Goal: Task Accomplishment & Management: Manage account settings

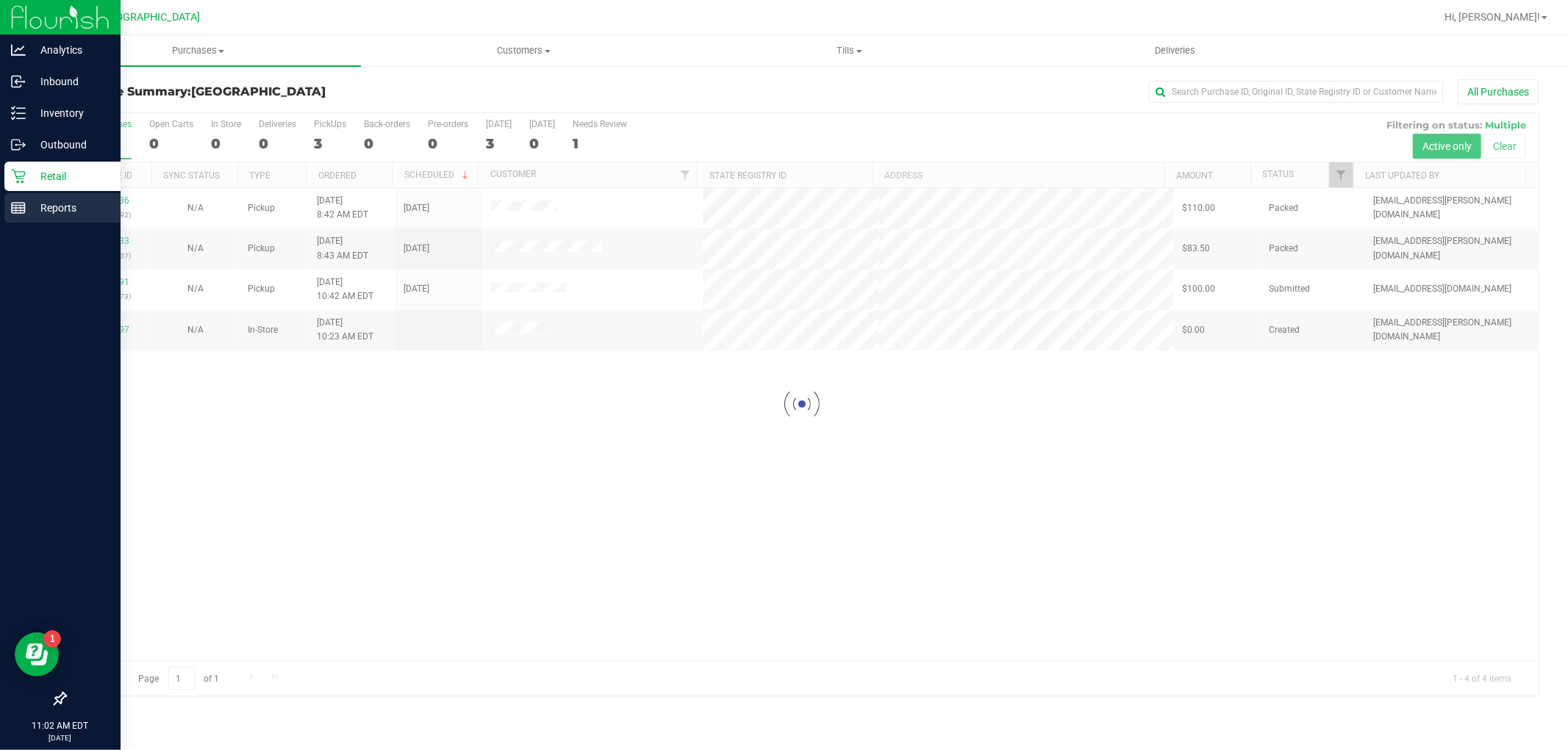
click at [24, 206] on rect at bounding box center [18, 207] width 13 height 10
drag, startPoint x: 66, startPoint y: 220, endPoint x: 66, endPoint y: 210, distance: 10.0
click at [66, 218] on div "Reports" at bounding box center [62, 207] width 116 height 29
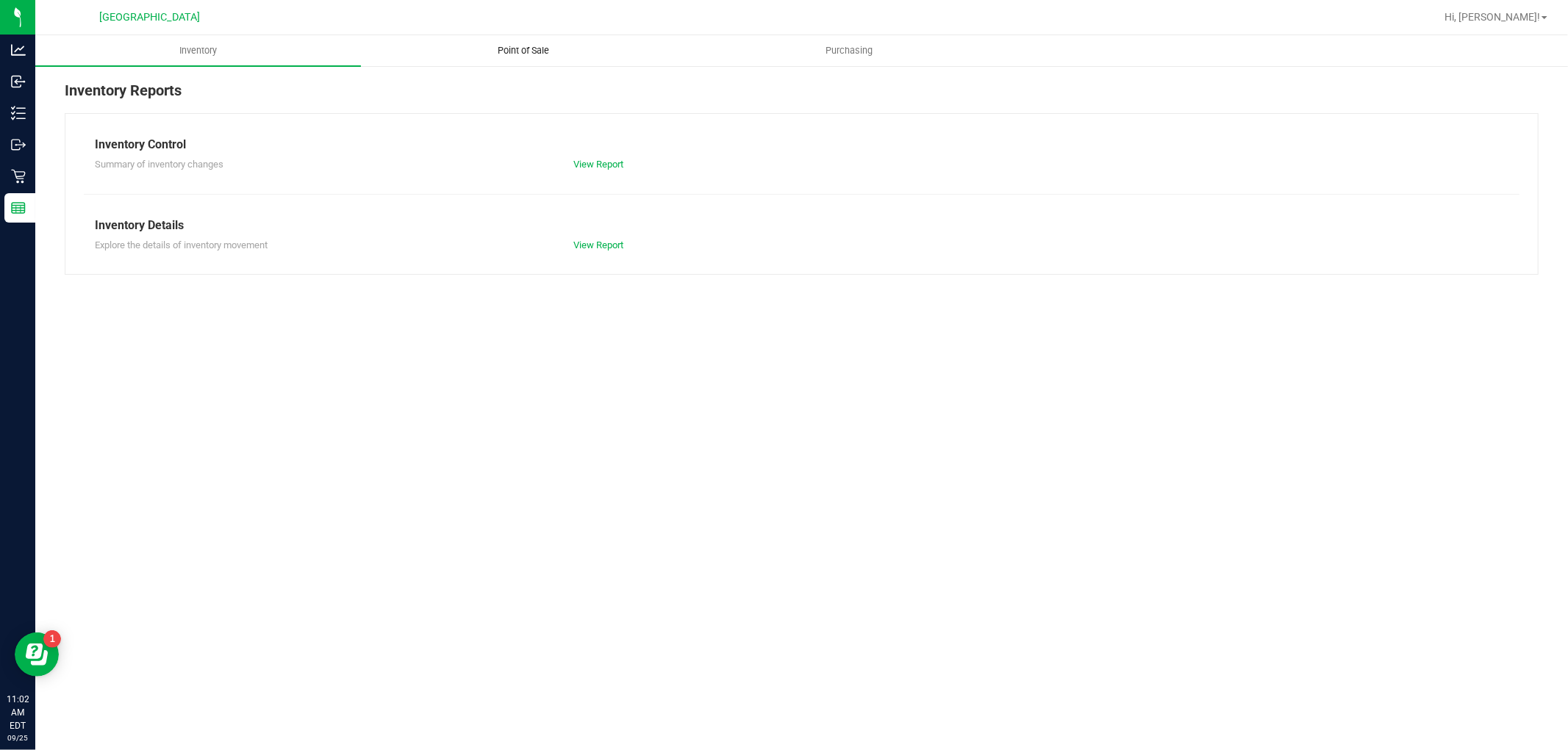
click at [553, 49] on span "Point of Sale" at bounding box center [524, 50] width 91 height 13
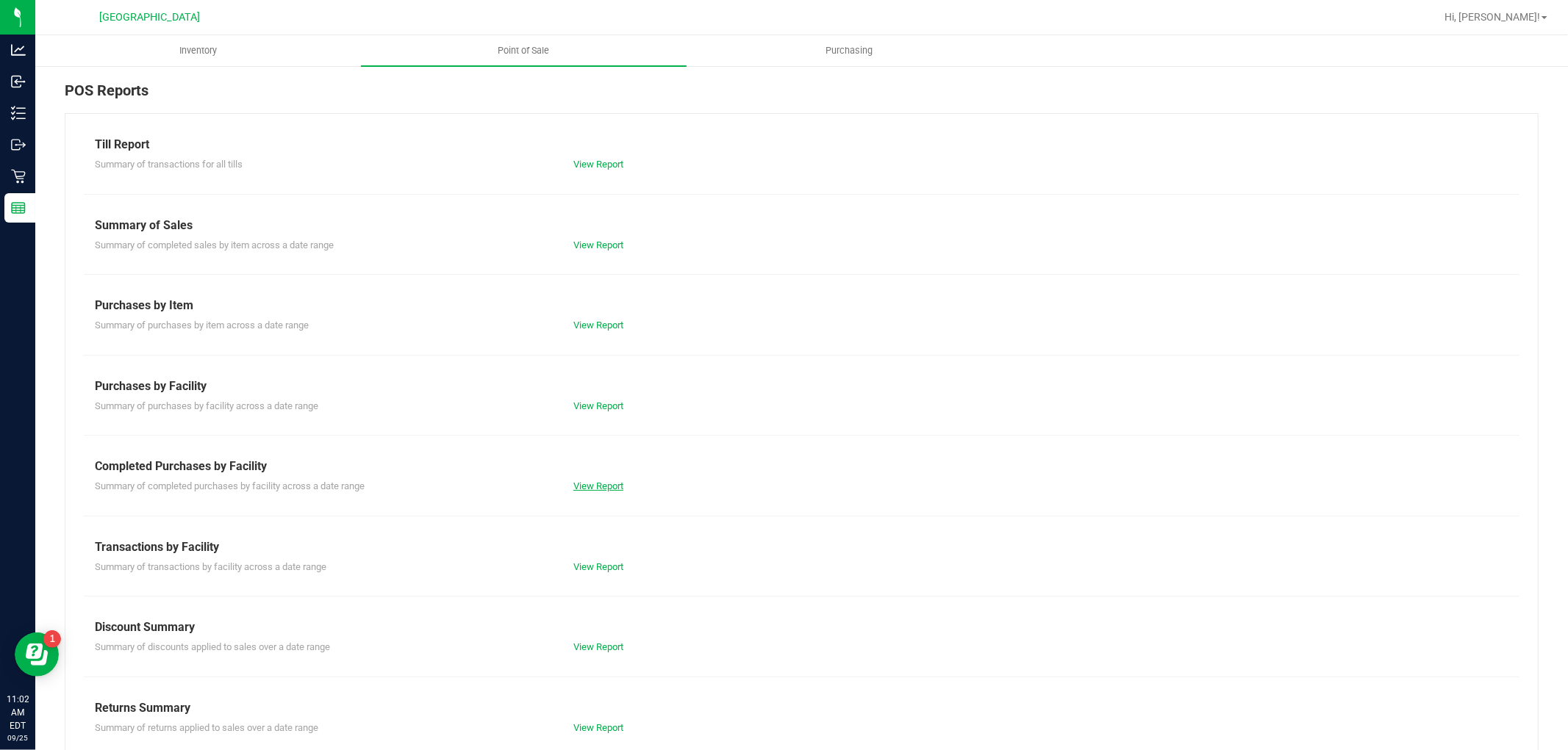
click at [597, 482] on link "View Report" at bounding box center [598, 486] width 50 height 11
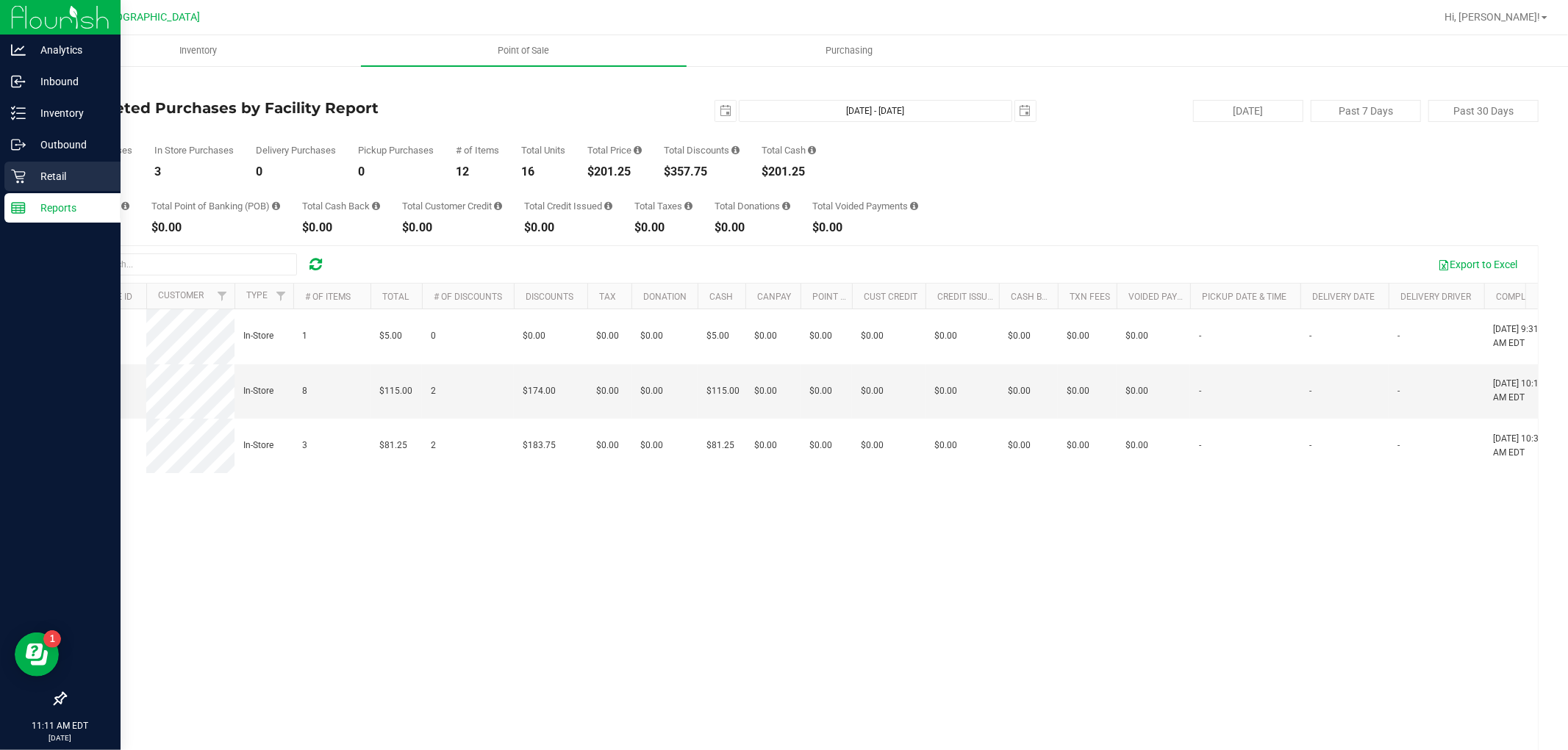
click at [67, 185] on p "Retail" at bounding box center [70, 177] width 88 height 18
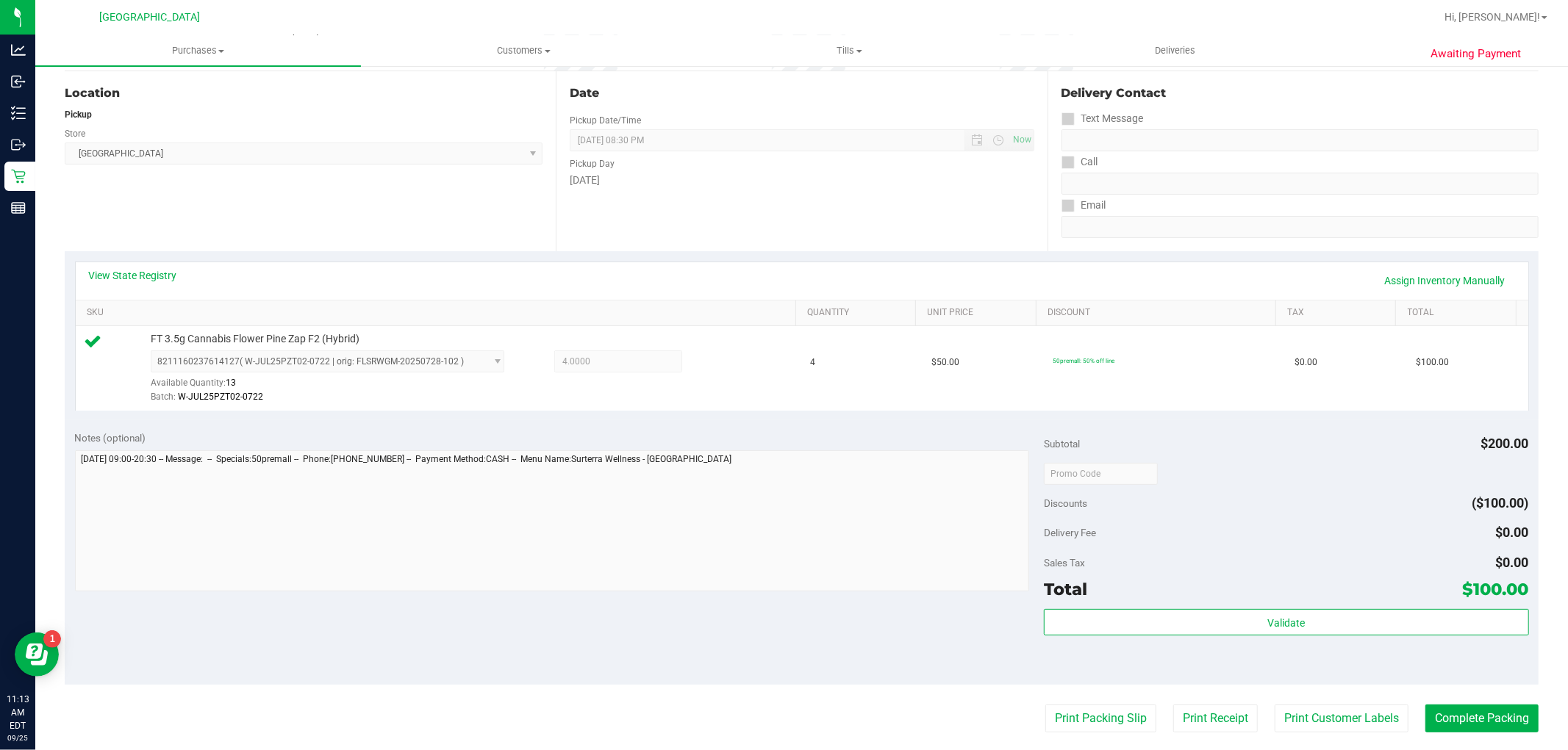
scroll to position [326, 0]
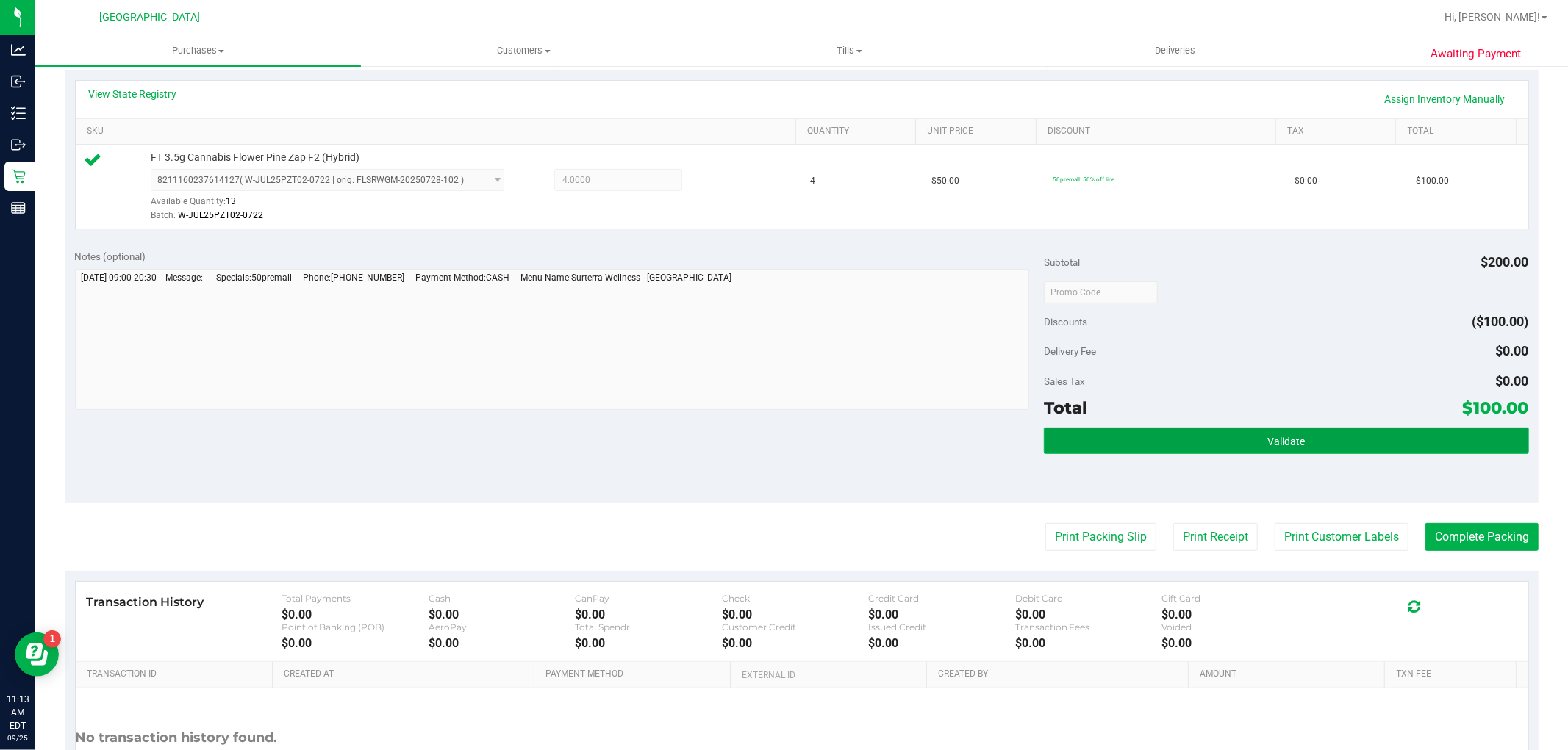
click at [1322, 442] on button "Validate" at bounding box center [1286, 441] width 485 height 27
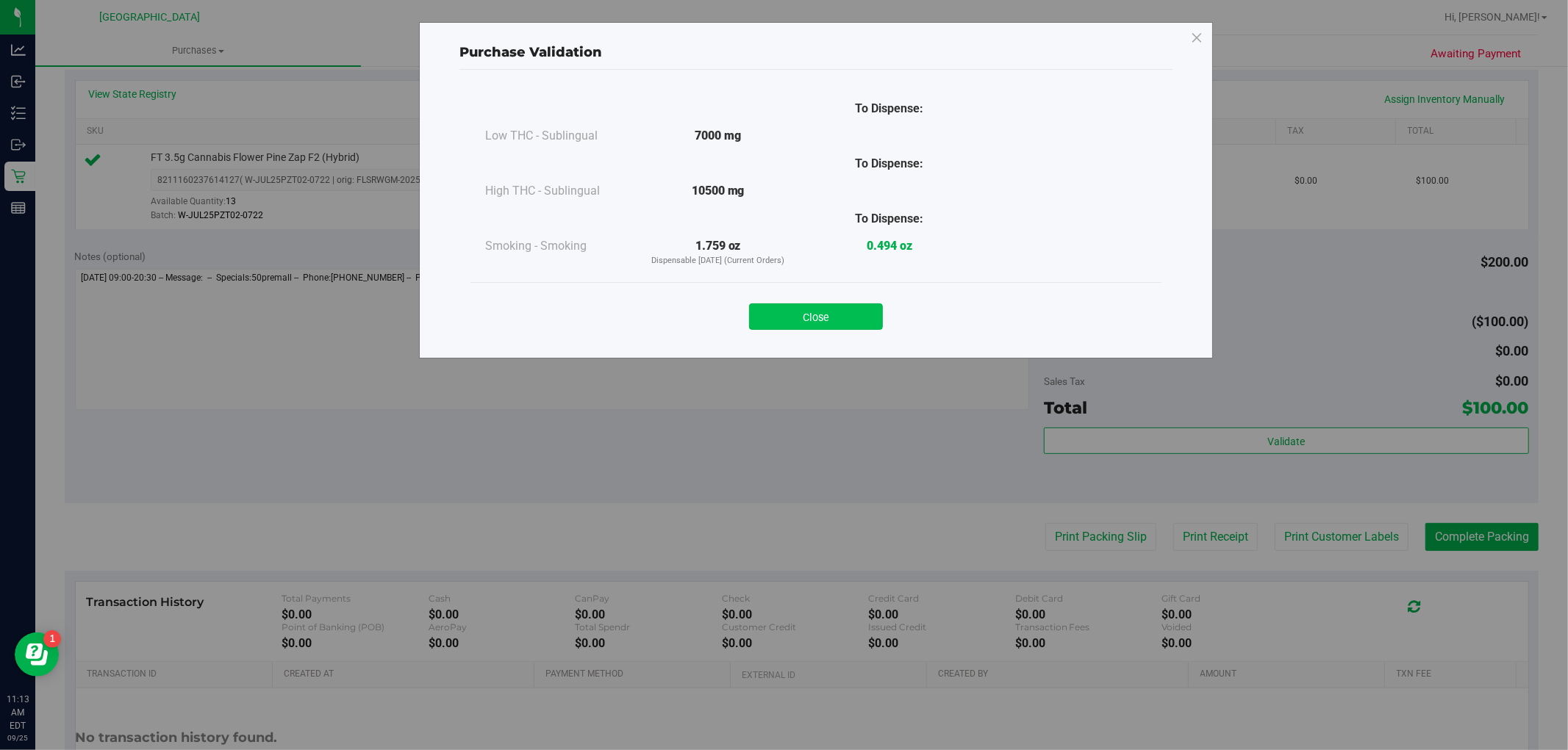
click at [846, 310] on button "Close" at bounding box center [816, 316] width 134 height 27
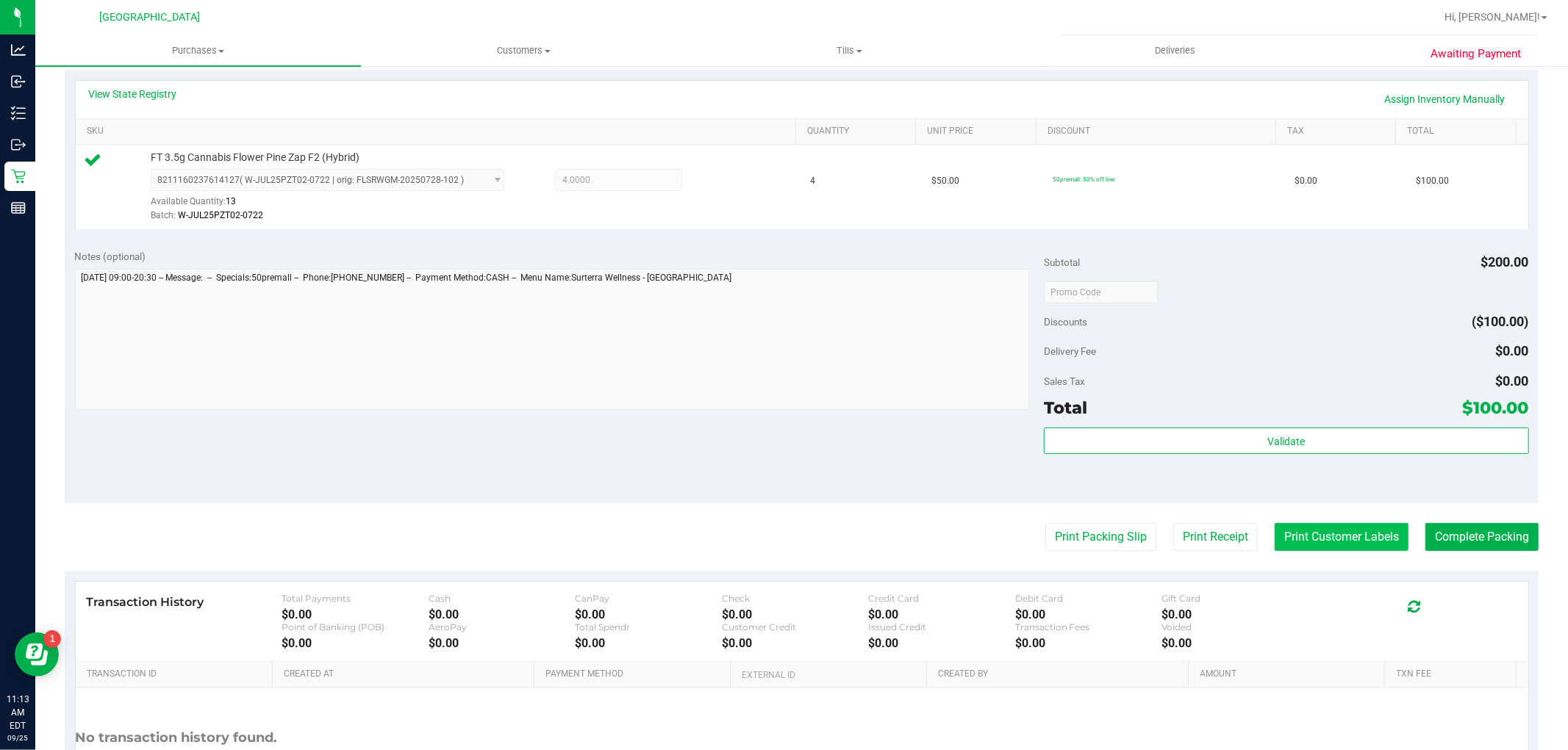
click at [1319, 530] on button "Print Customer Labels" at bounding box center [1342, 538] width 134 height 28
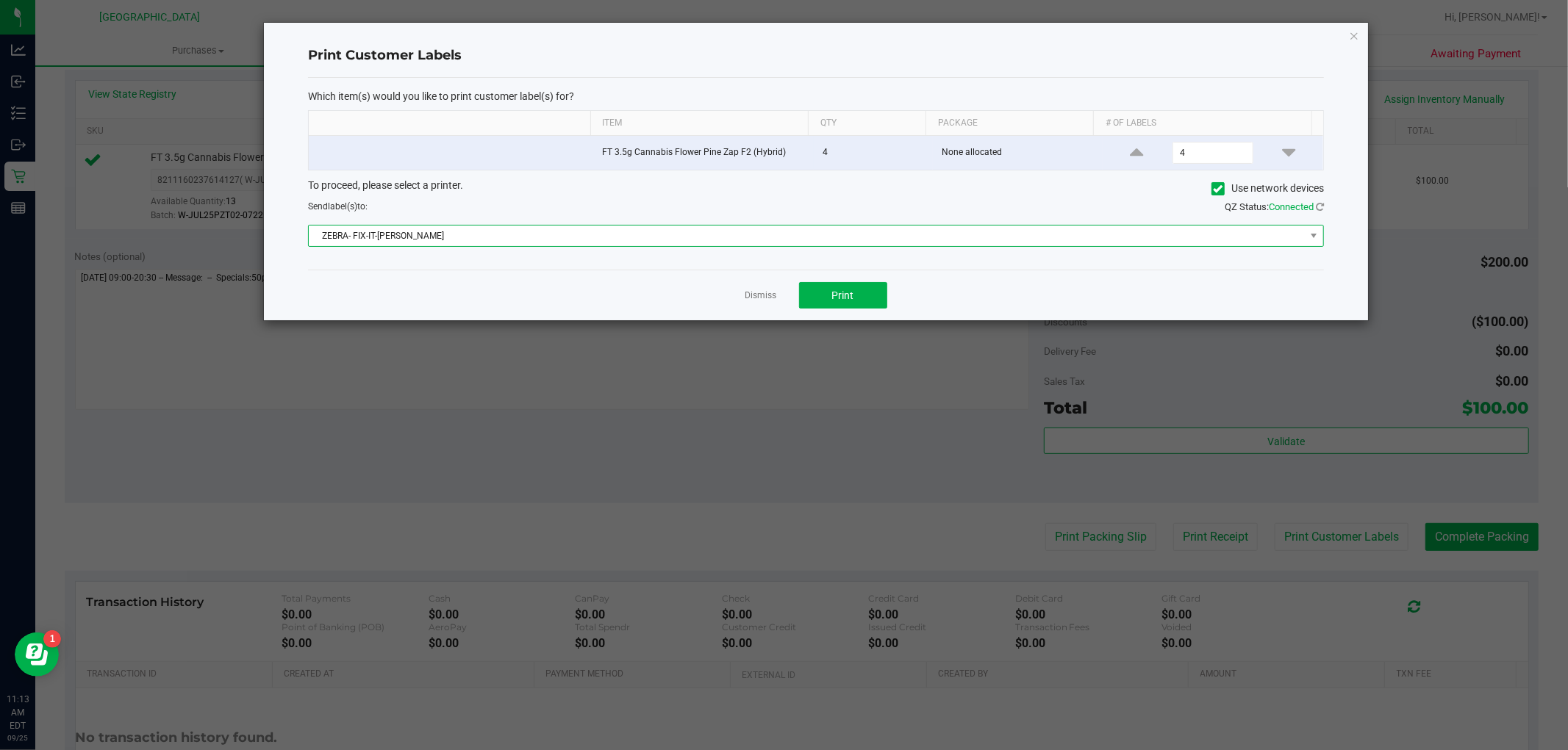
click at [774, 229] on span "ZEBRA- FIX-IT-[PERSON_NAME]" at bounding box center [806, 235] width 995 height 21
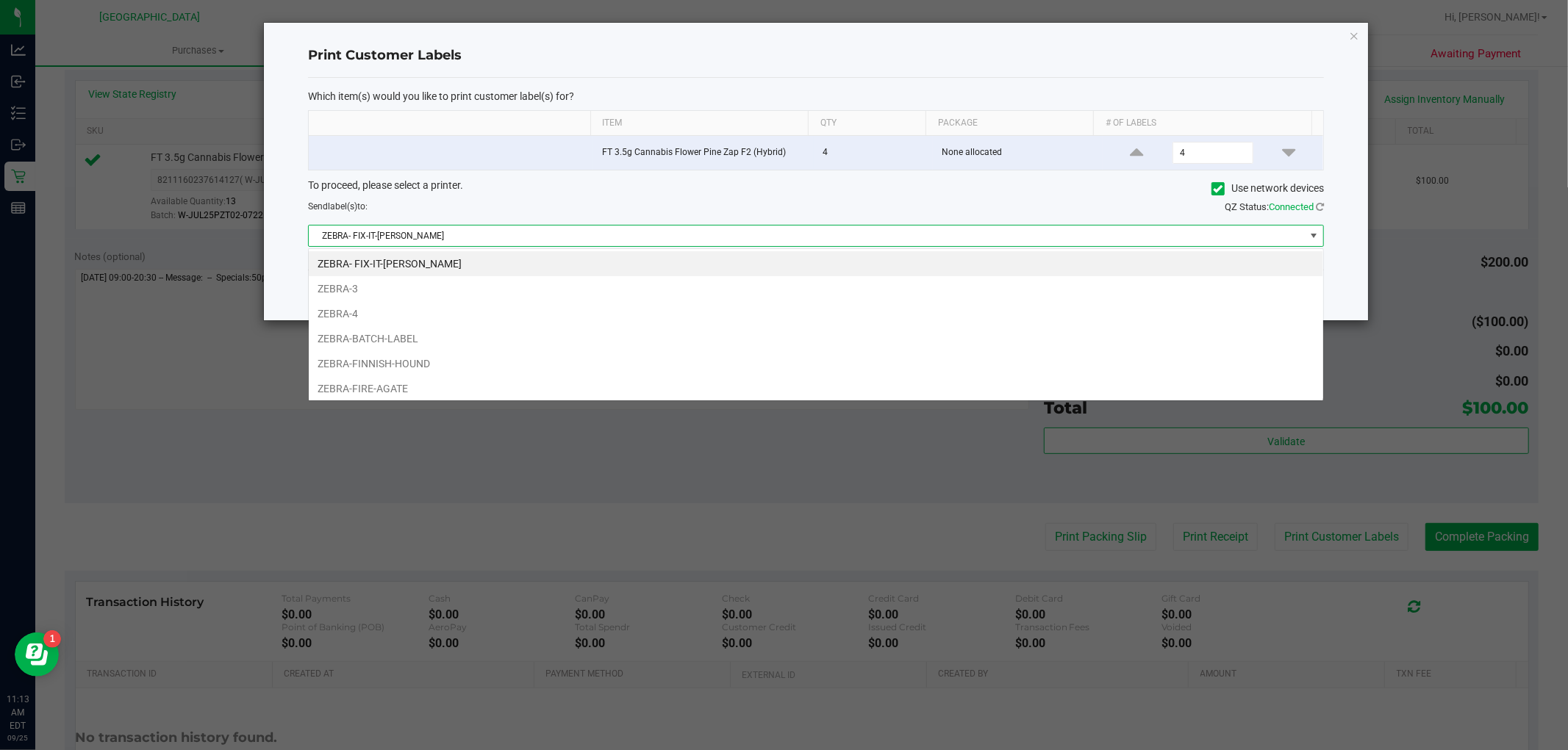
scroll to position [22, 1015]
click at [441, 358] on li "ZEBRA-FINNISH-HOUND" at bounding box center [815, 363] width 1014 height 25
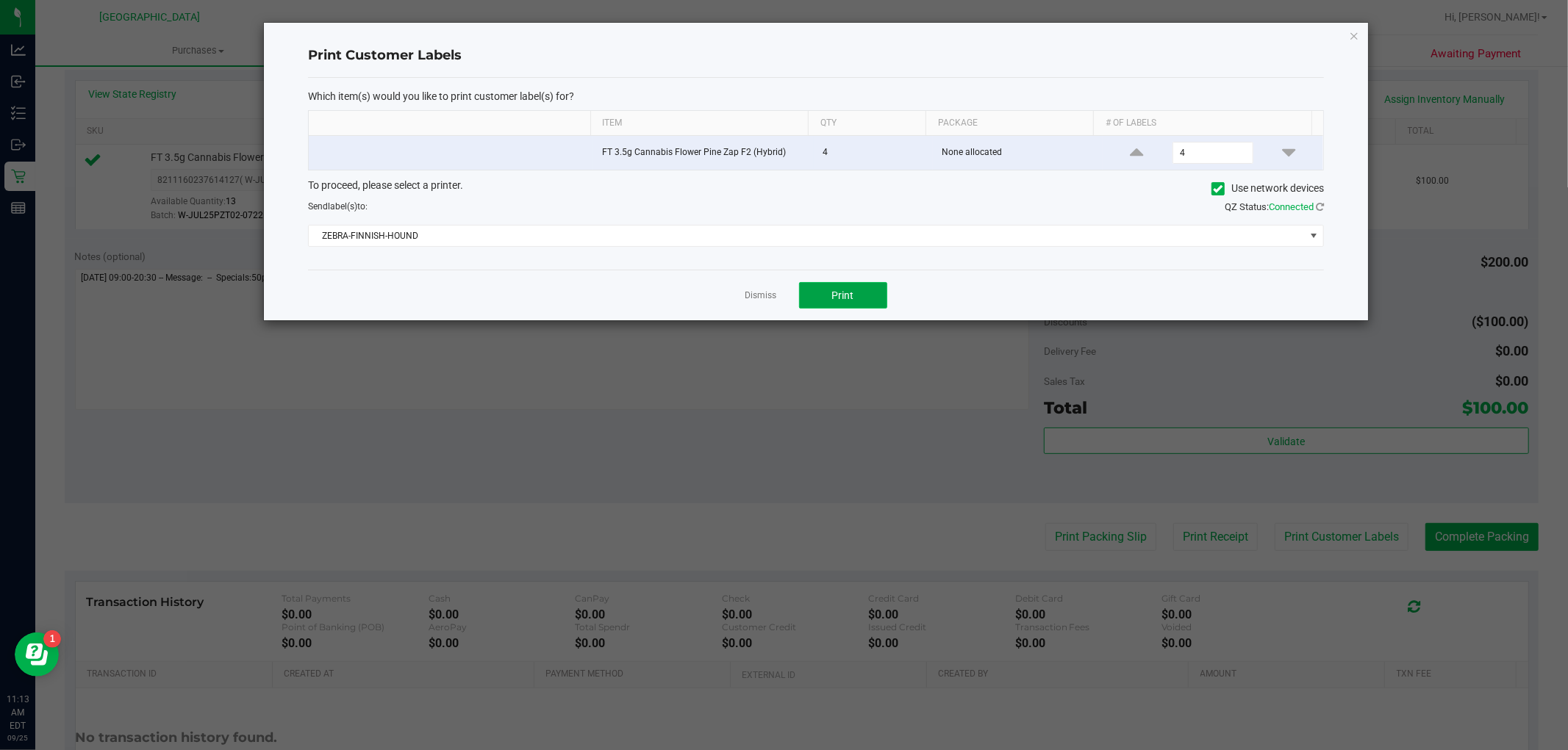
click at [884, 308] on button "Print" at bounding box center [843, 295] width 88 height 27
click at [762, 294] on link "Dismiss" at bounding box center [761, 295] width 32 height 13
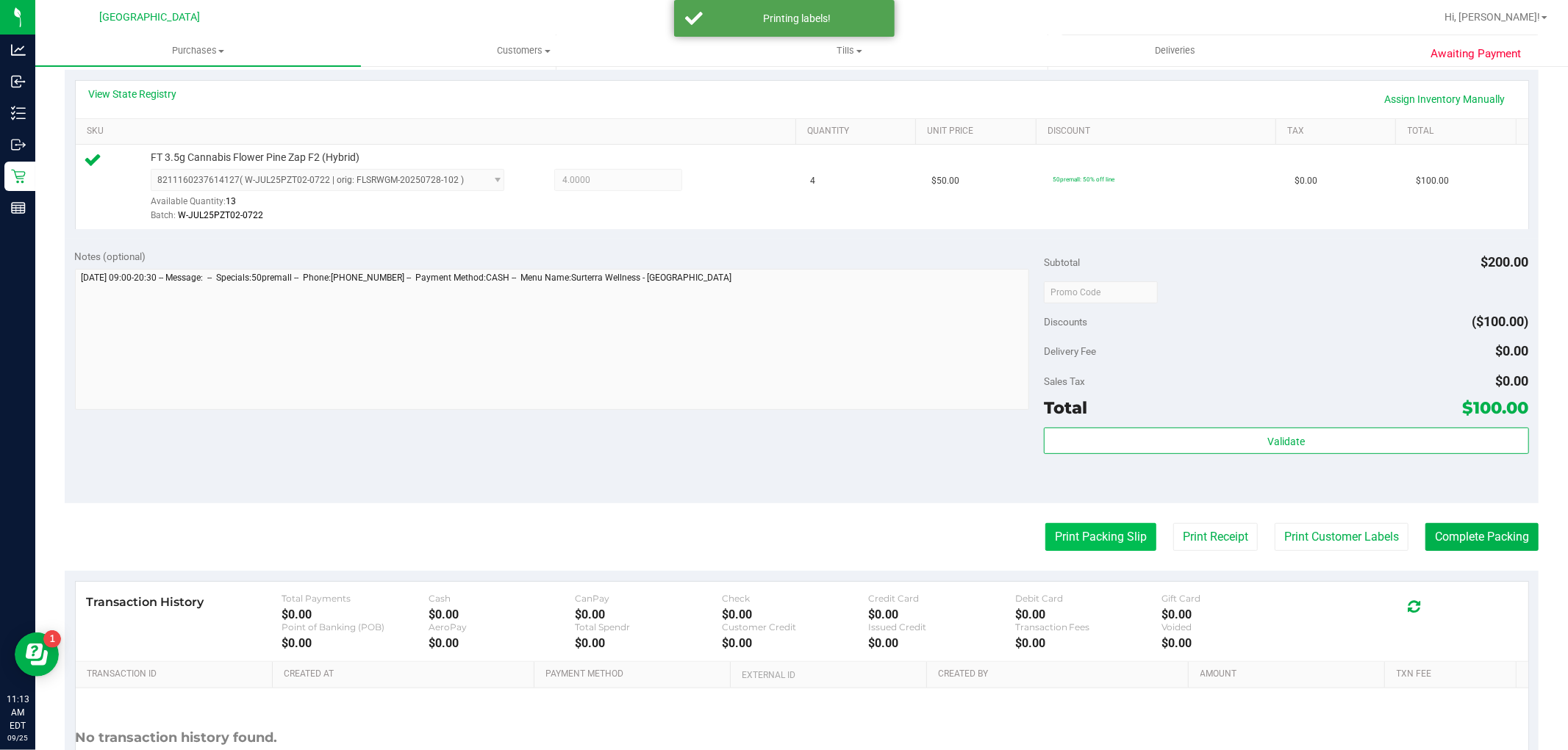
click at [1070, 525] on button "Print Packing Slip" at bounding box center [1100, 538] width 111 height 28
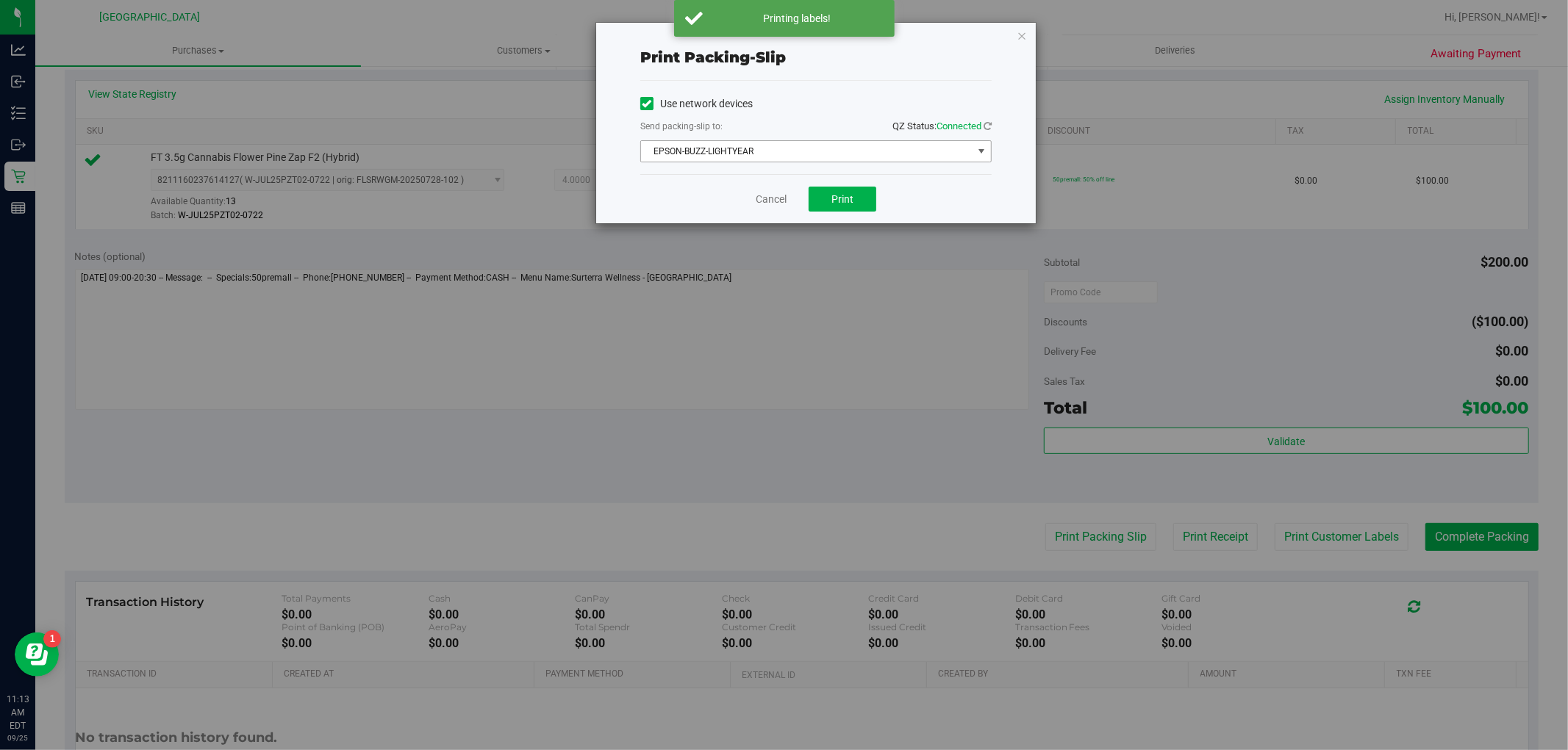
click at [740, 148] on span "EPSON-BUZZ-LIGHTYEAR" at bounding box center [807, 151] width 331 height 21
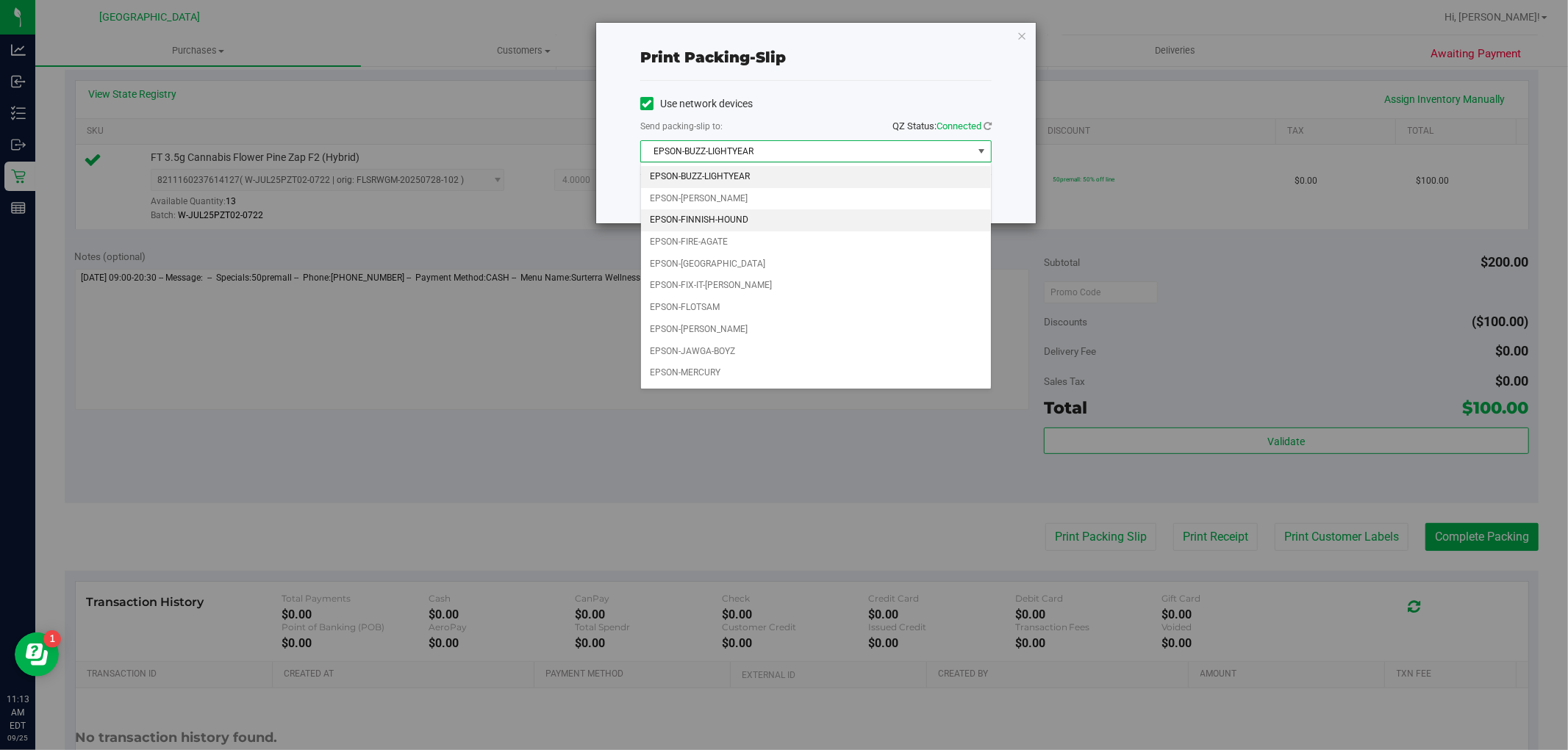
click at [760, 227] on li "EPSON-FINNISH-HOUND" at bounding box center [816, 220] width 350 height 22
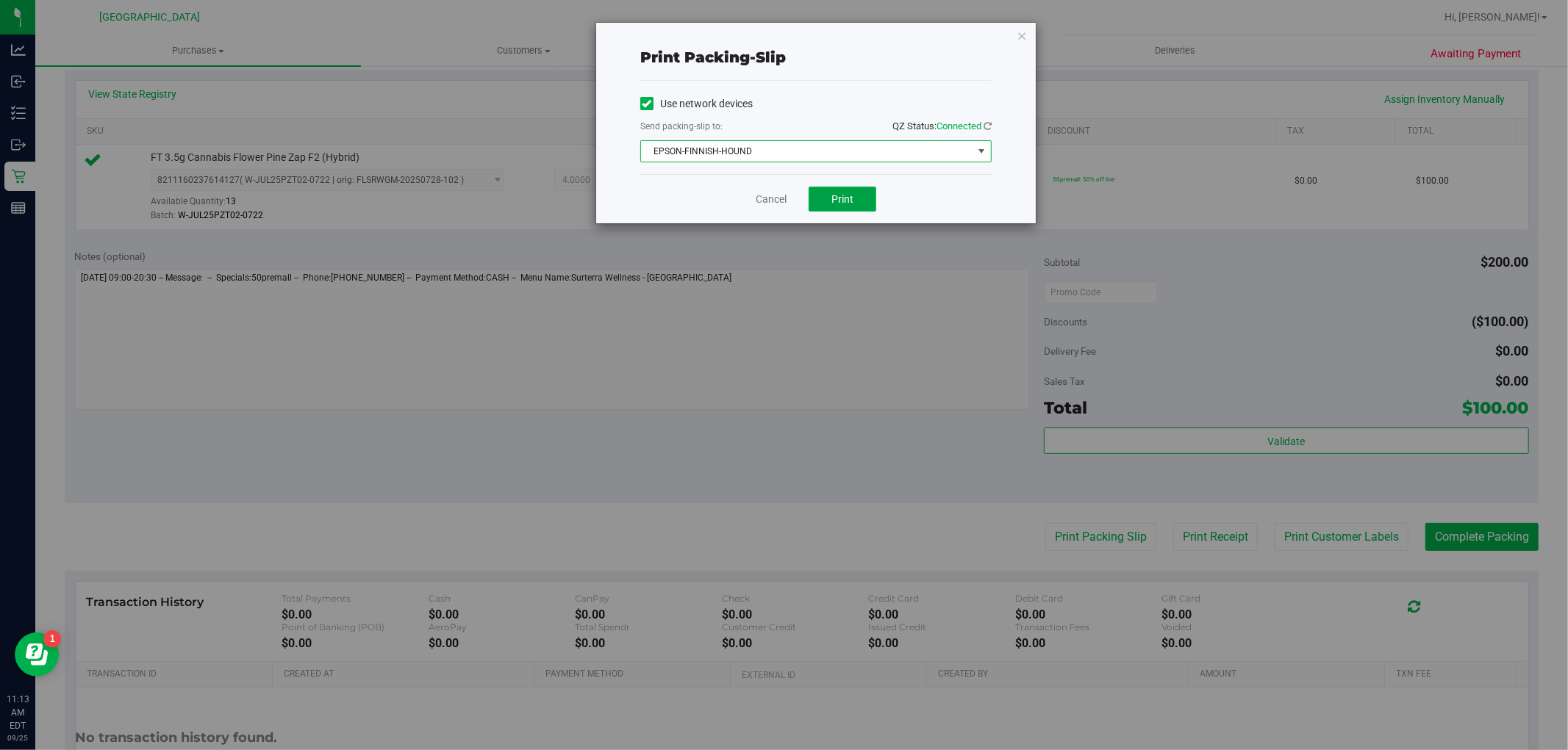
click at [842, 204] on span "Print" at bounding box center [842, 199] width 22 height 12
click at [765, 194] on link "Cancel" at bounding box center [771, 198] width 31 height 15
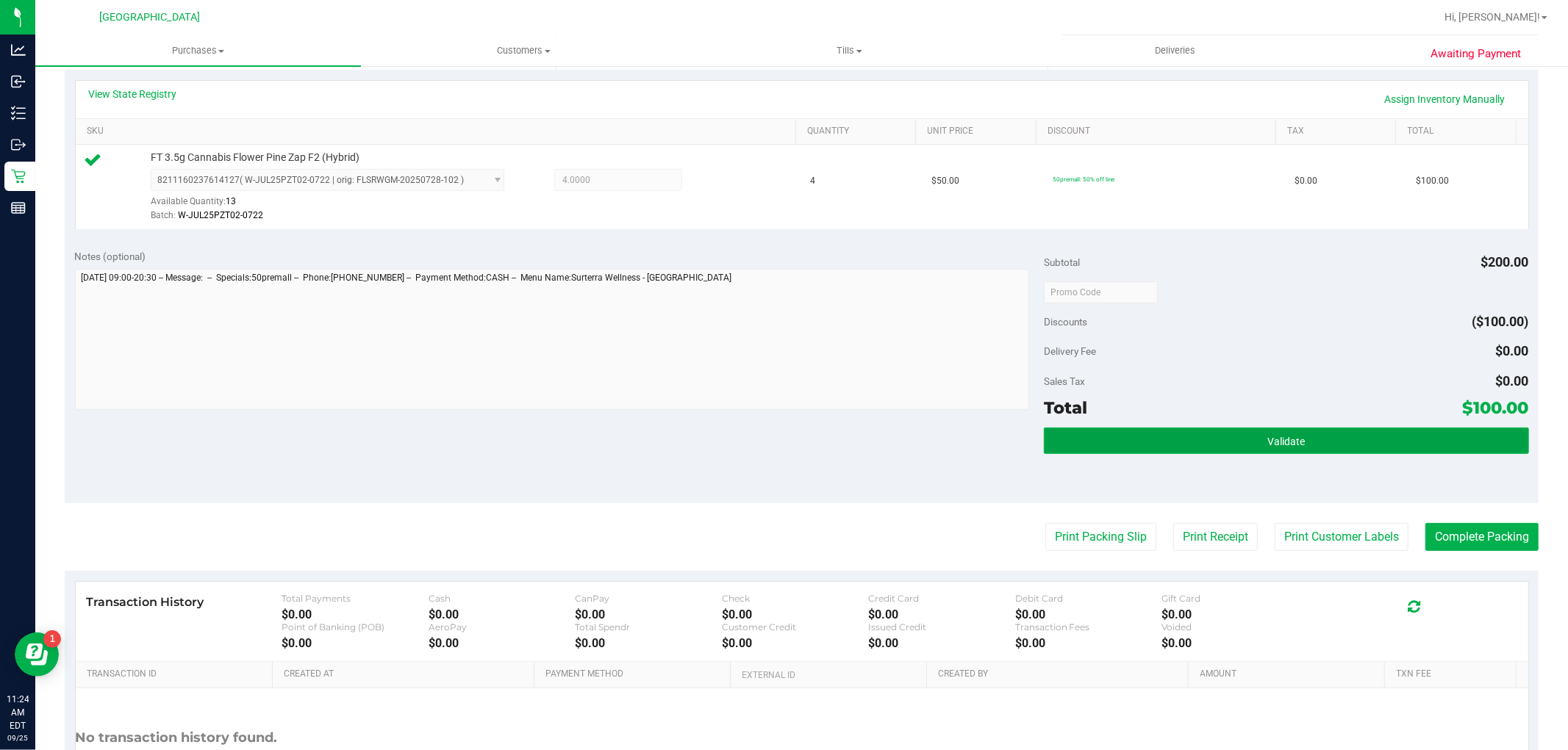
click at [1260, 449] on button "Validate" at bounding box center [1286, 441] width 485 height 27
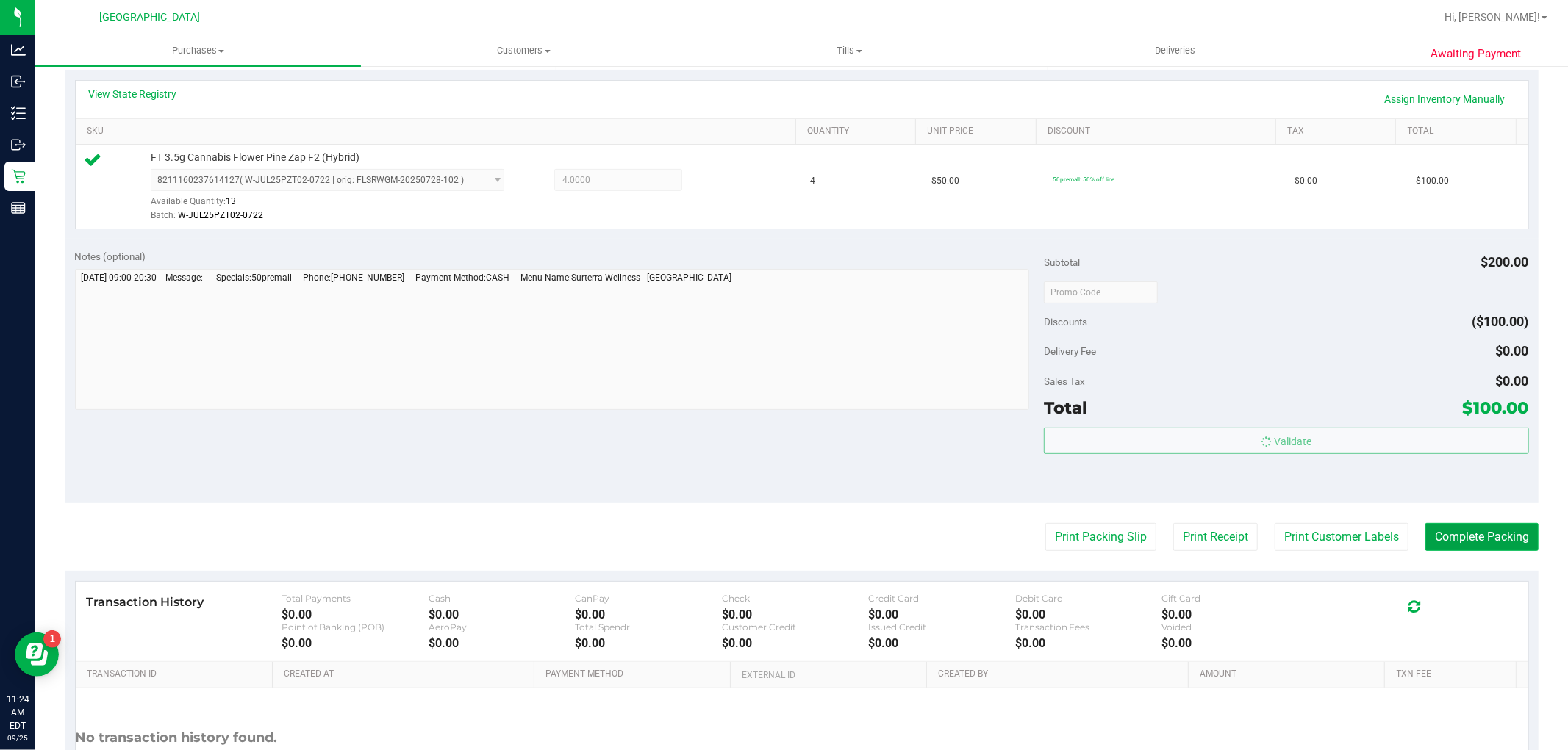
click at [1429, 524] on button "Complete Packing" at bounding box center [1481, 538] width 113 height 28
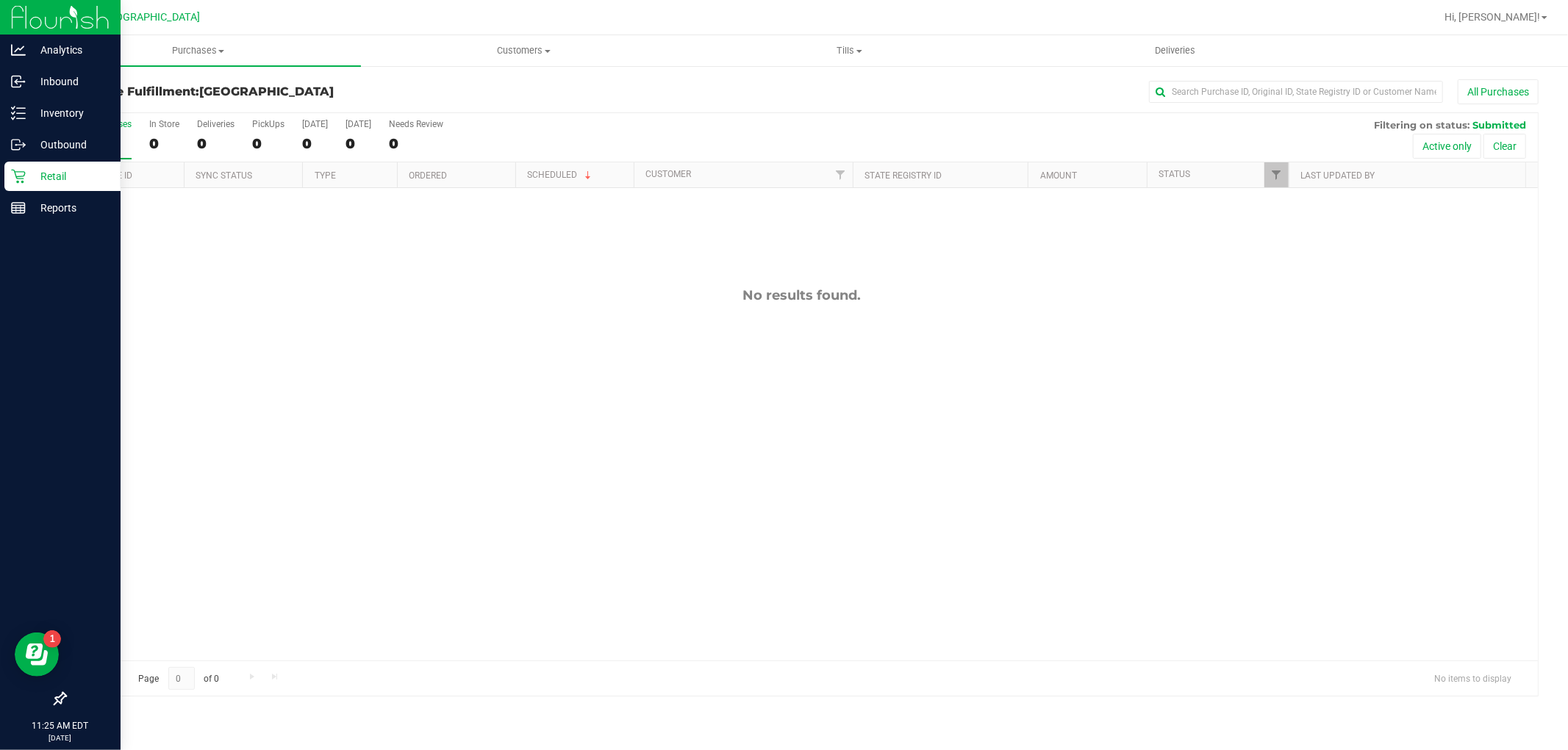
click at [23, 175] on icon at bounding box center [18, 176] width 15 height 15
click at [7, 180] on div "Retail" at bounding box center [62, 176] width 116 height 29
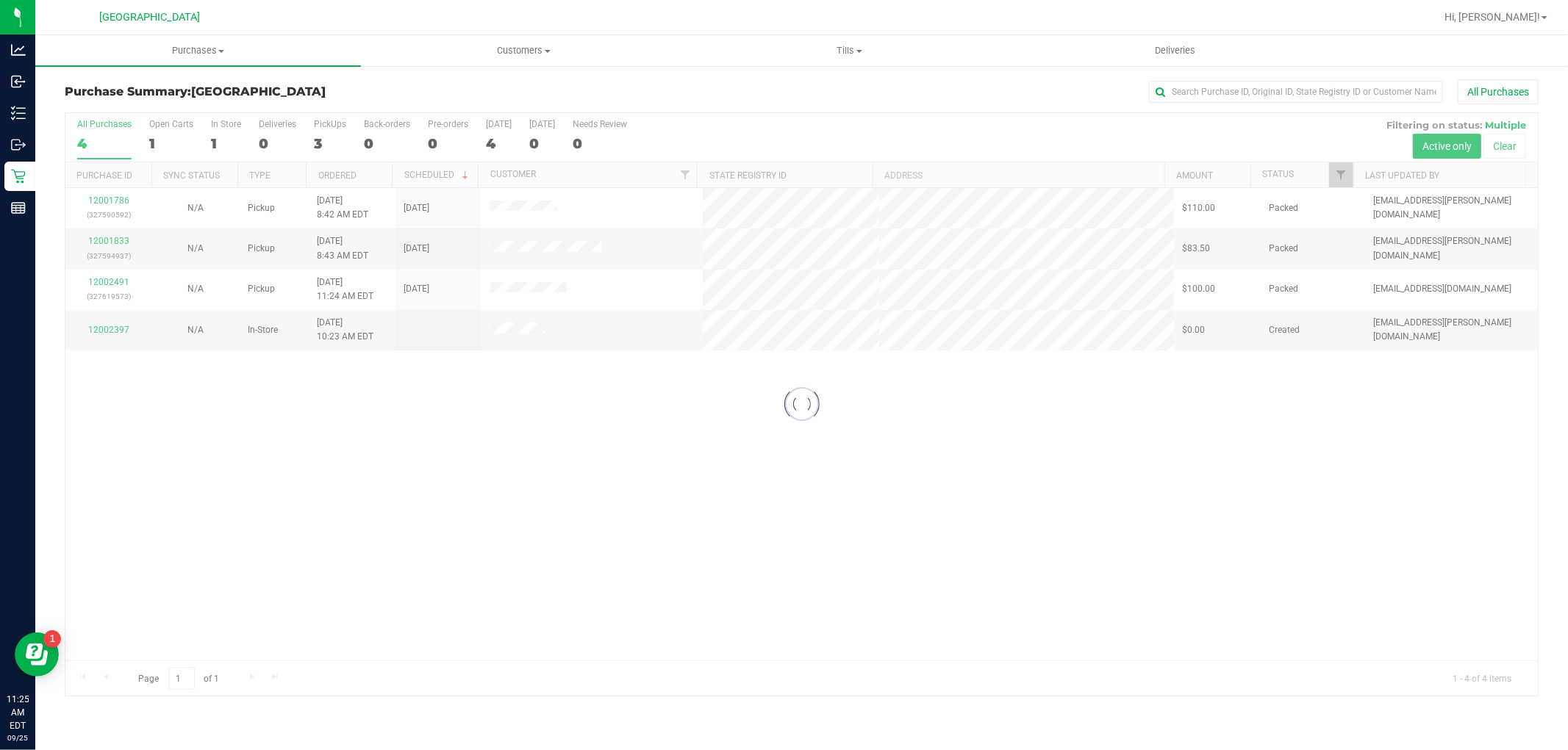
click at [283, 418] on div at bounding box center [802, 404] width 1472 height 582
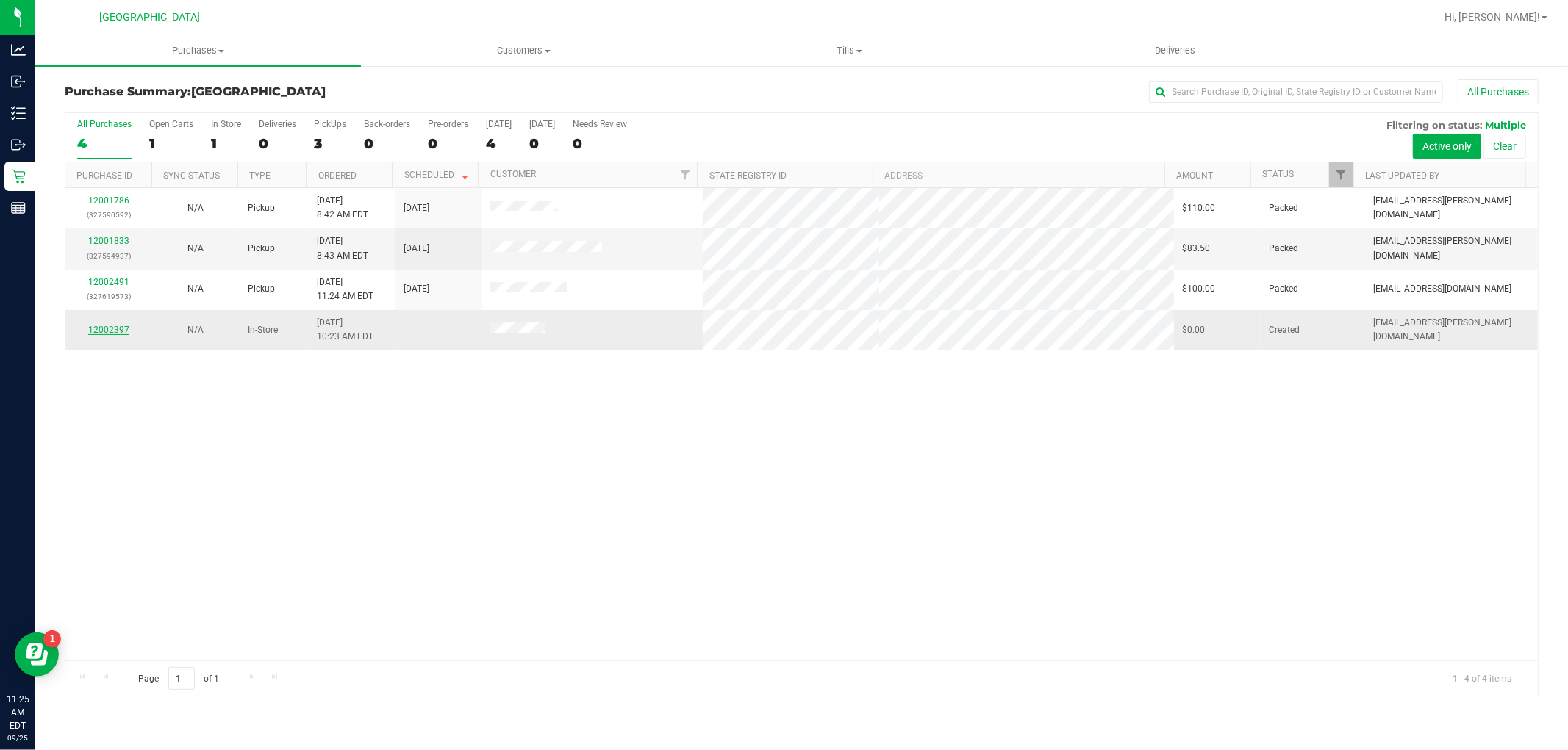
click at [105, 331] on link "12002397" at bounding box center [108, 330] width 41 height 10
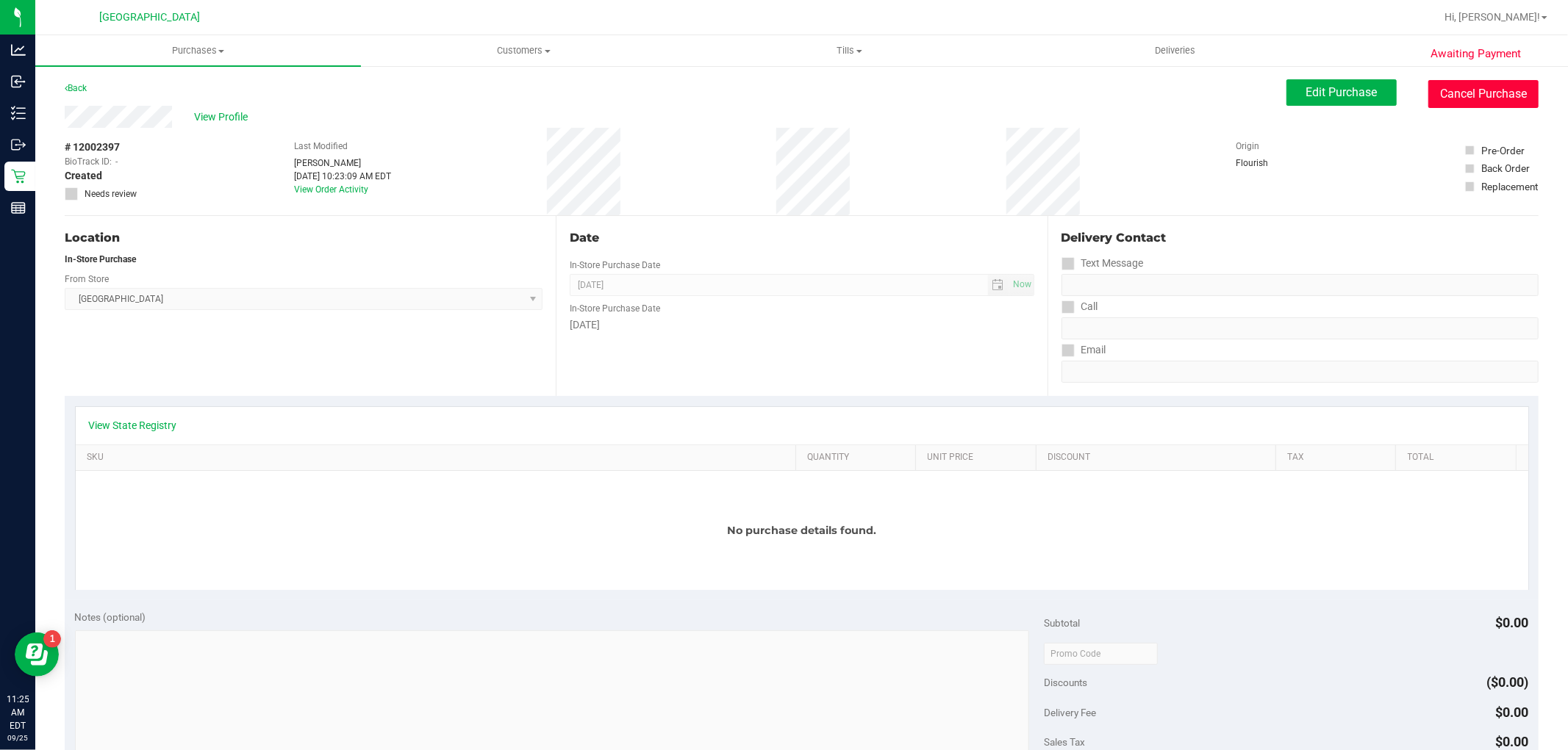
click at [1468, 103] on button "Cancel Purchase" at bounding box center [1483, 94] width 111 height 28
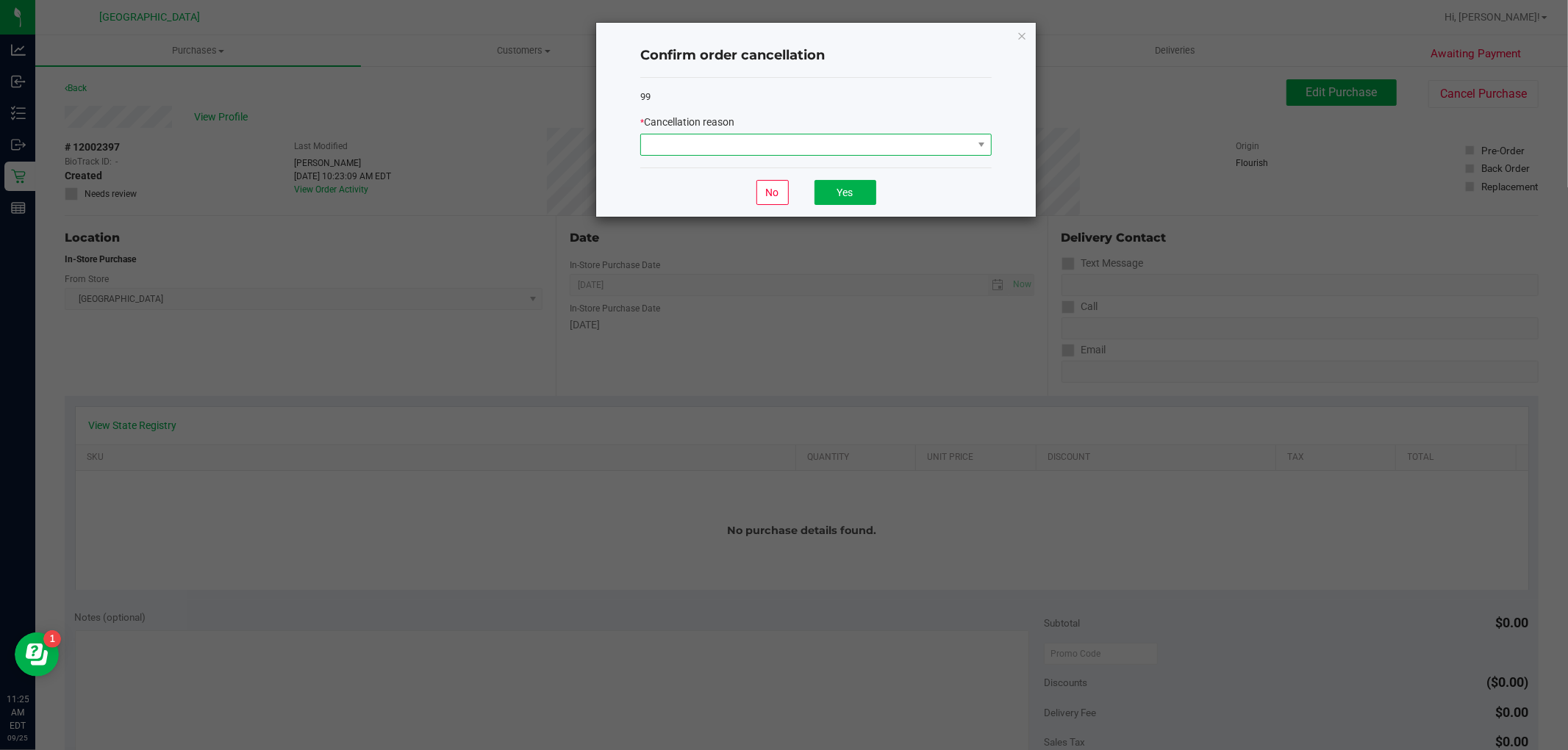
click at [880, 152] on span at bounding box center [807, 145] width 331 height 21
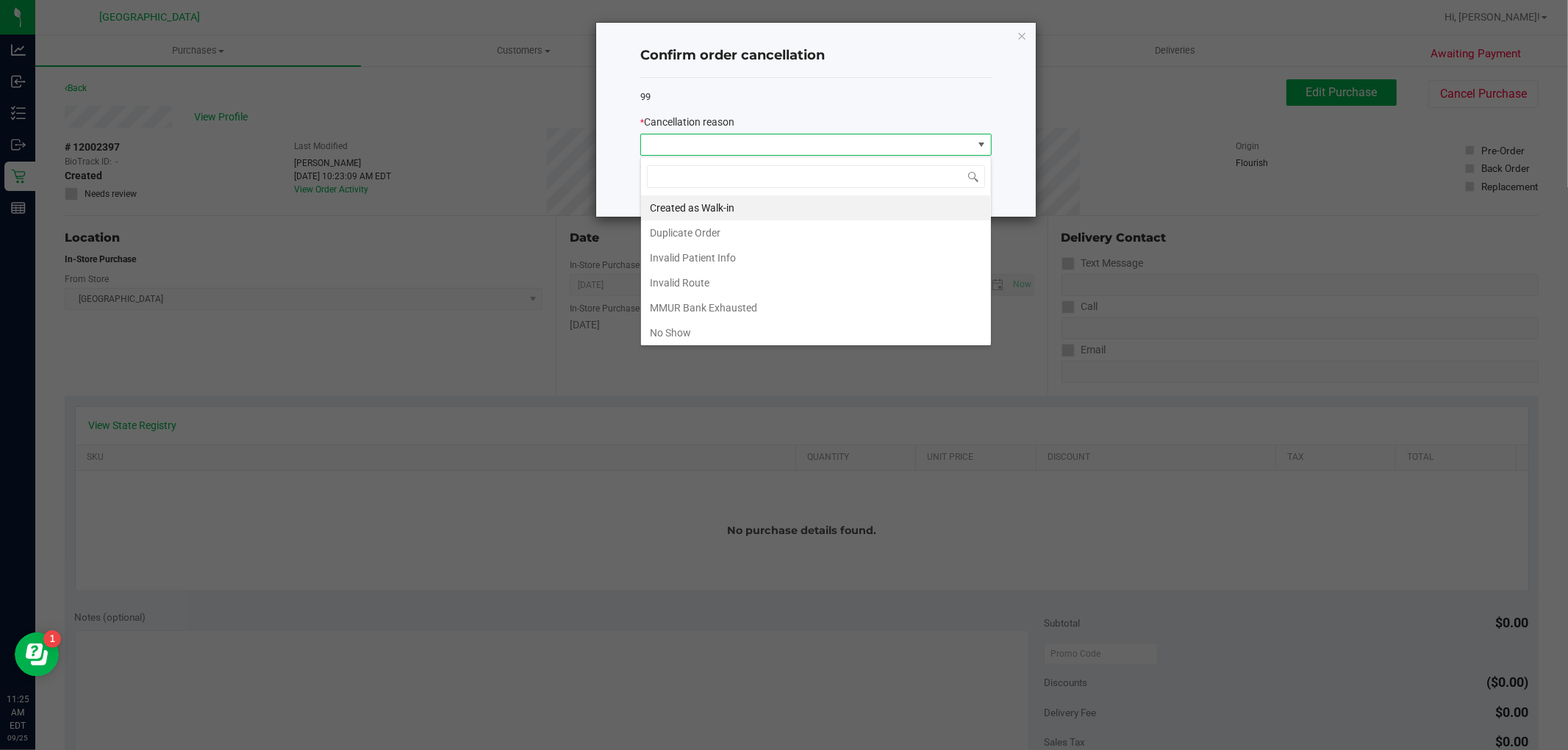
scroll to position [22, 350]
click at [701, 331] on li "No Show" at bounding box center [816, 332] width 350 height 25
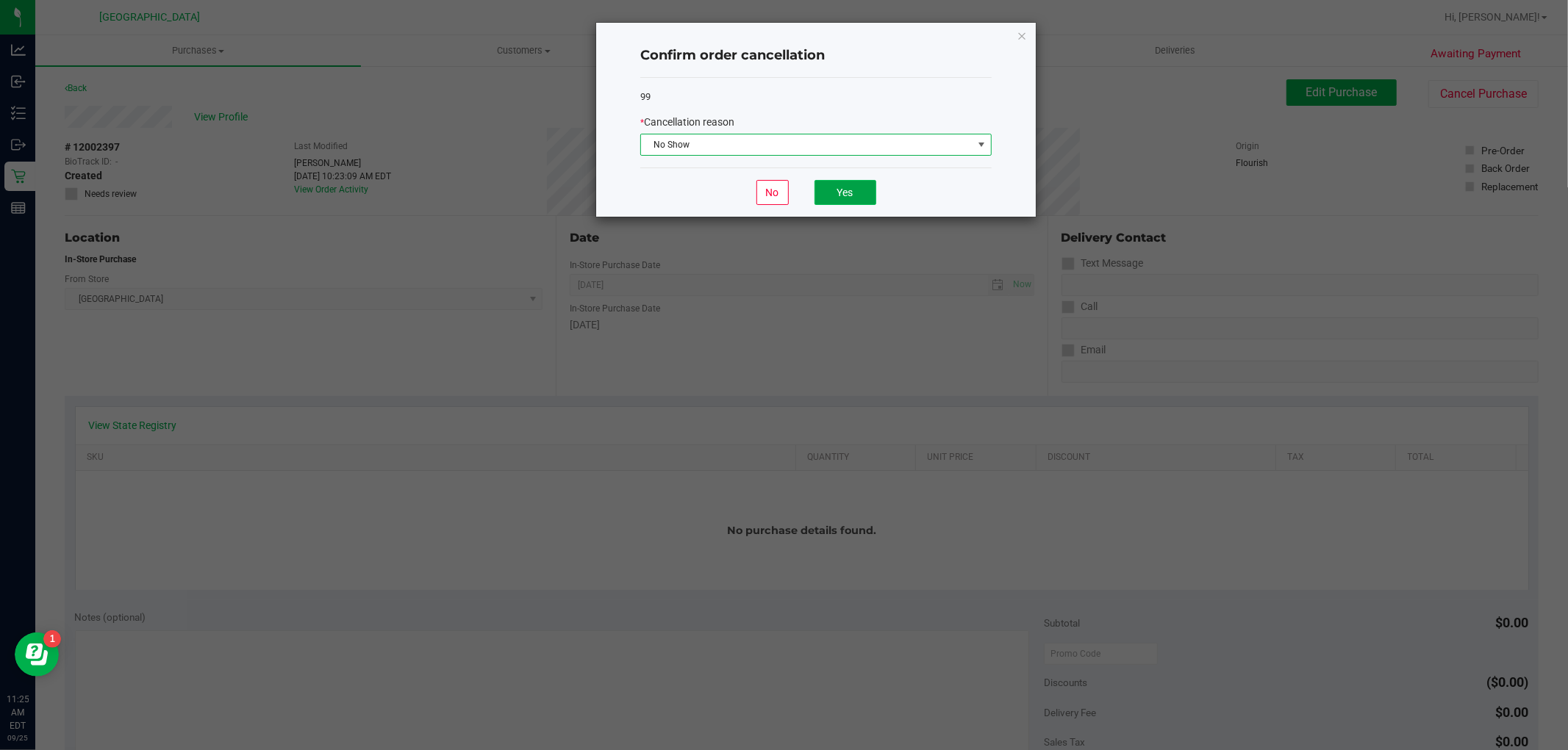
click at [862, 184] on button "Yes" at bounding box center [845, 192] width 62 height 25
